Goal: Information Seeking & Learning: Learn about a topic

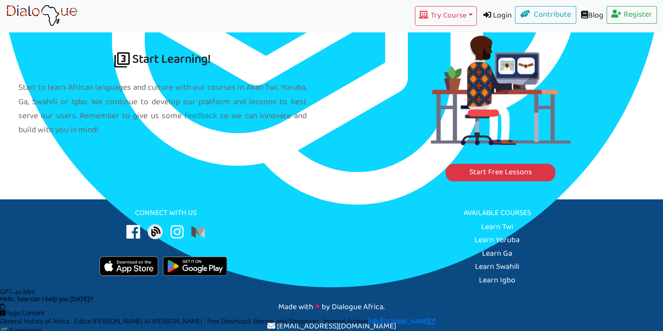
scroll to position [1023, 0]
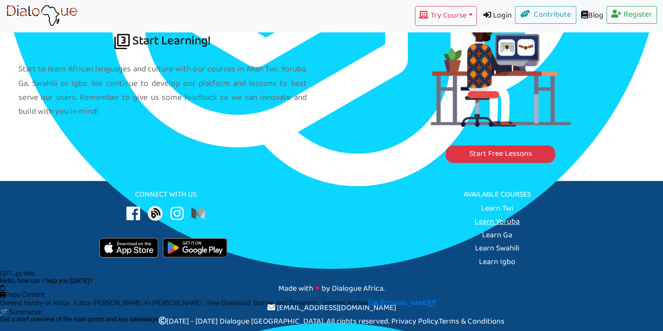
click at [486, 223] on link "Learn Yoruba" at bounding box center [496, 222] width 45 height 14
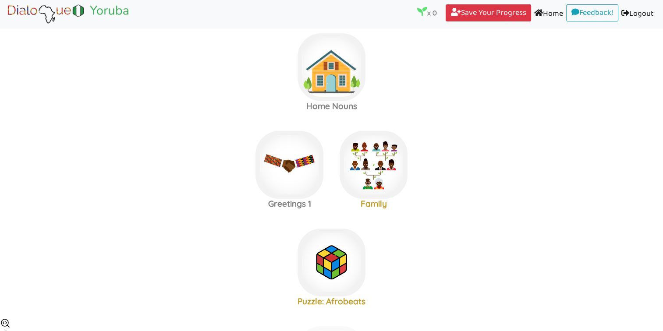
scroll to position [14, 0]
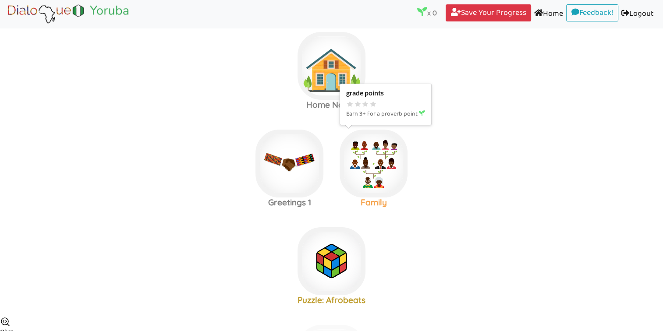
click at [365, 156] on img at bounding box center [374, 164] width 68 height 68
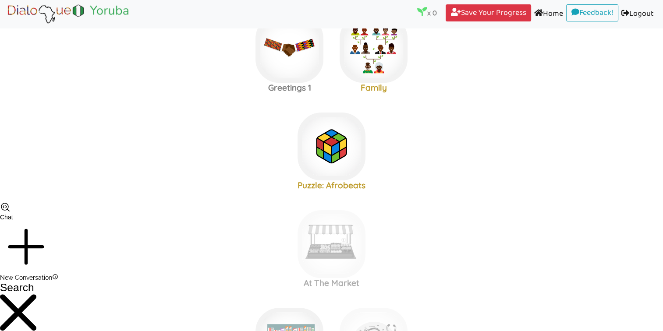
scroll to position [131, 0]
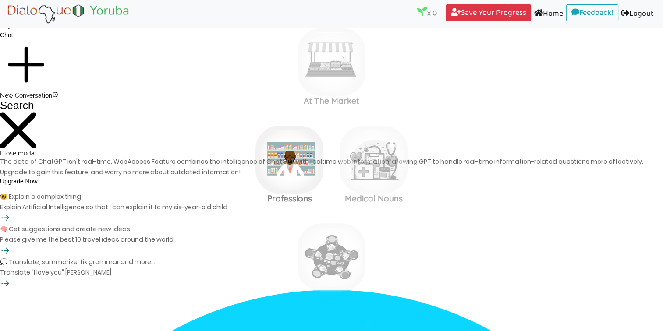
scroll to position [321, 0]
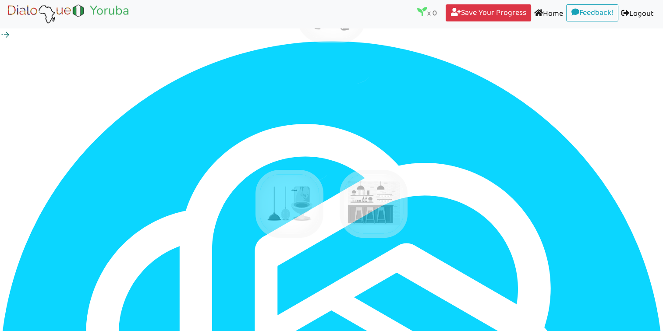
scroll to position [576, 0]
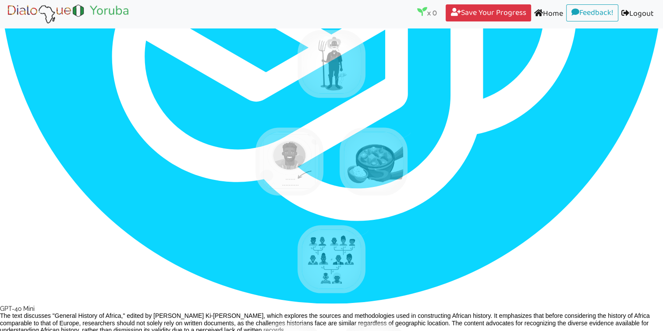
scroll to position [1676, 0]
